Goal: Task Accomplishment & Management: Complete application form

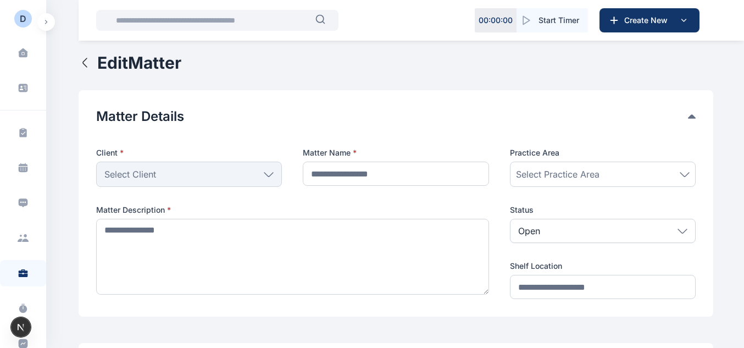
type input "**********"
type textarea "*******"
